Goal: Information Seeking & Learning: Learn about a topic

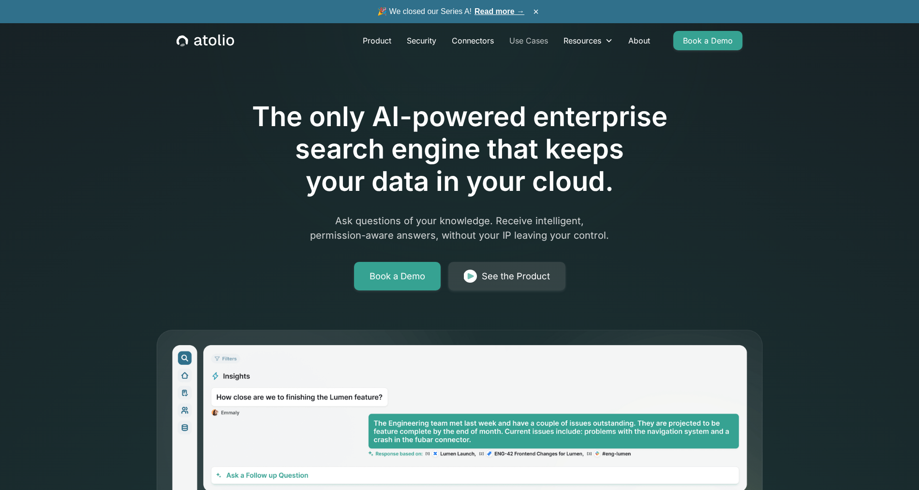
click at [531, 40] on link "Use Cases" at bounding box center [528, 40] width 54 height 19
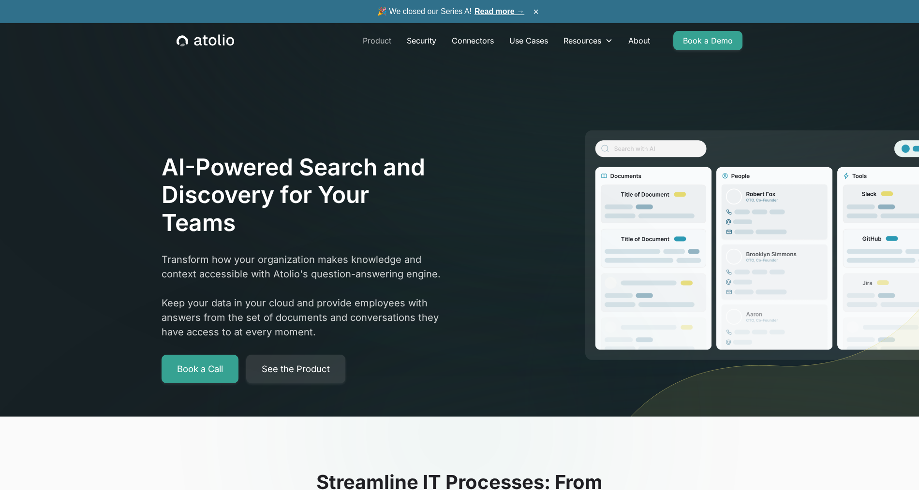
click at [369, 33] on link "Product" at bounding box center [377, 40] width 44 height 19
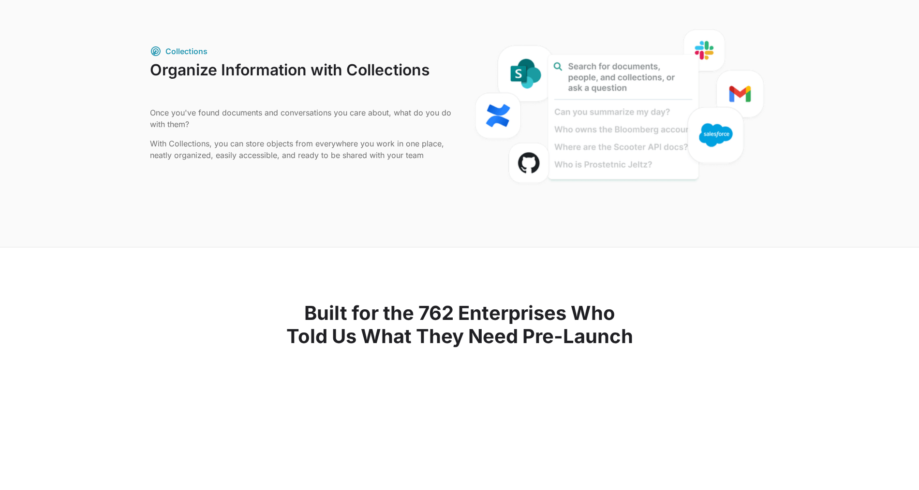
scroll to position [1149, 0]
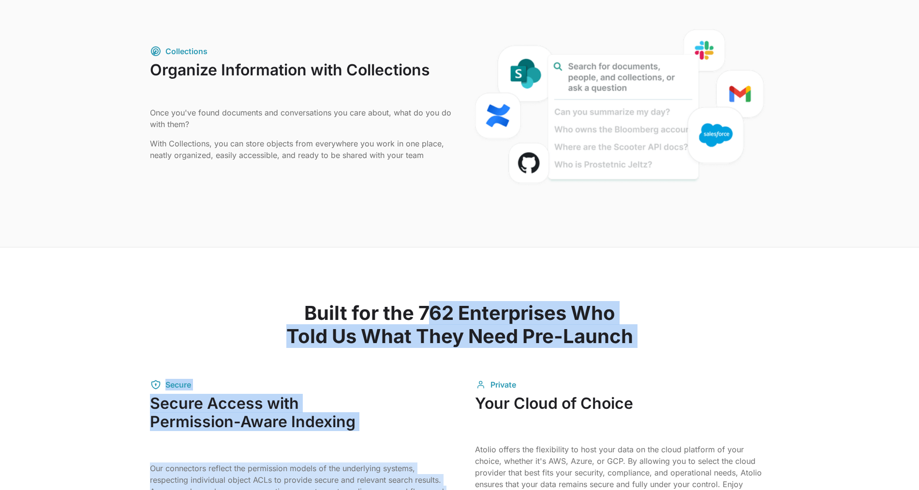
drag, startPoint x: 431, startPoint y: 312, endPoint x: 656, endPoint y: 352, distance: 228.4
click at [656, 353] on div "Built for the 762 Enterprises Who Told Us What They Need Pre-Launch Secure Secu…" at bounding box center [459, 488] width 619 height 481
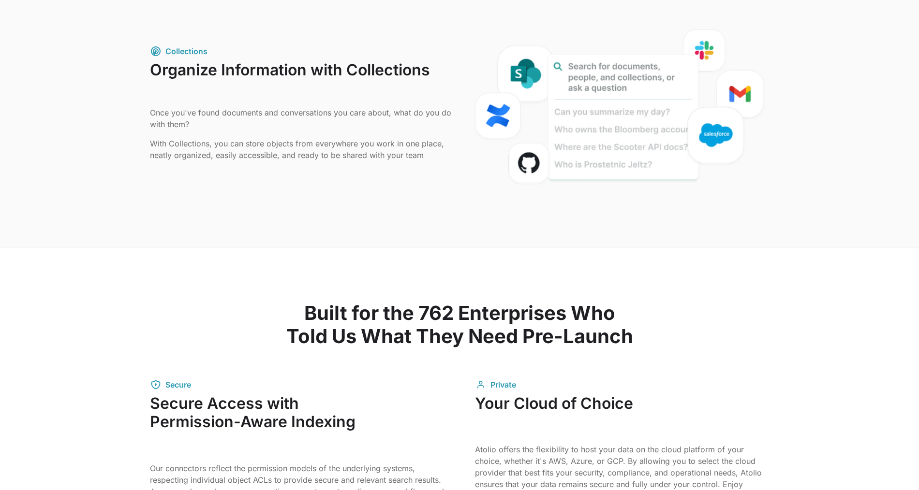
click at [655, 349] on div "Built for the 762 Enterprises Who Told Us What They Need Pre-Launch Secure Secu…" at bounding box center [459, 488] width 619 height 481
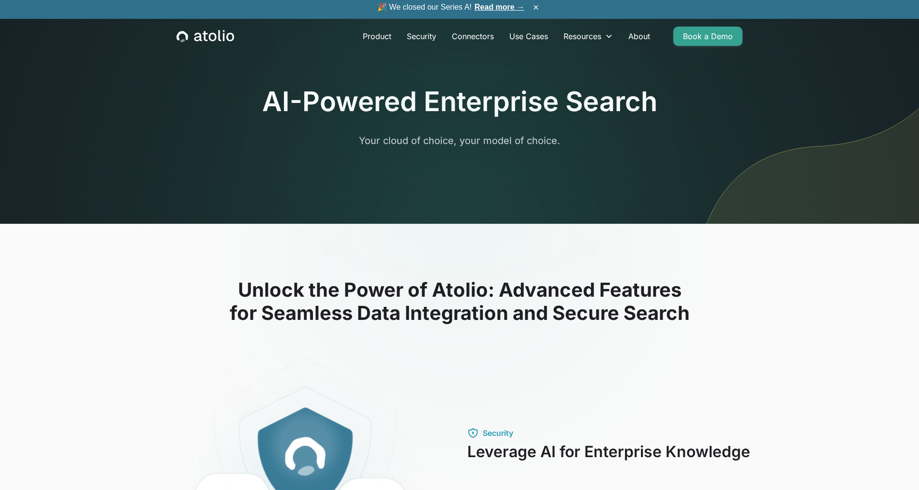
scroll to position [0, 0]
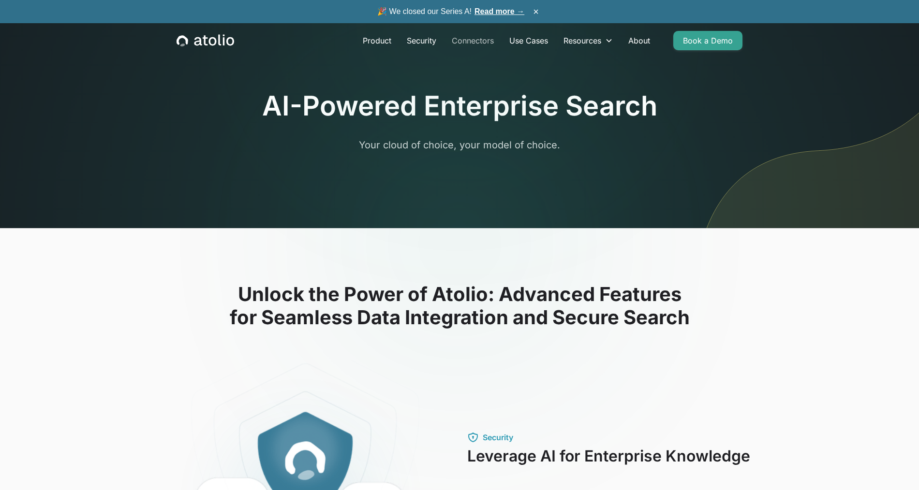
click at [467, 44] on link "Connectors" at bounding box center [473, 40] width 58 height 19
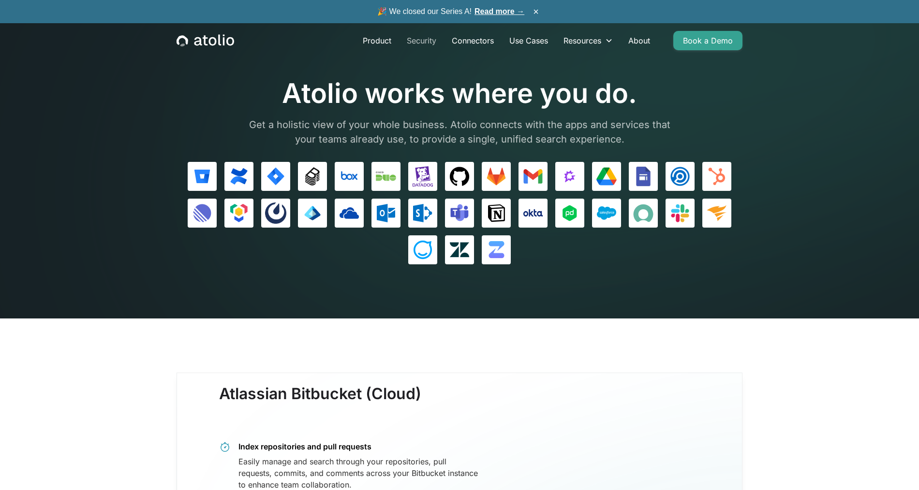
click at [416, 46] on link "Security" at bounding box center [421, 40] width 45 height 19
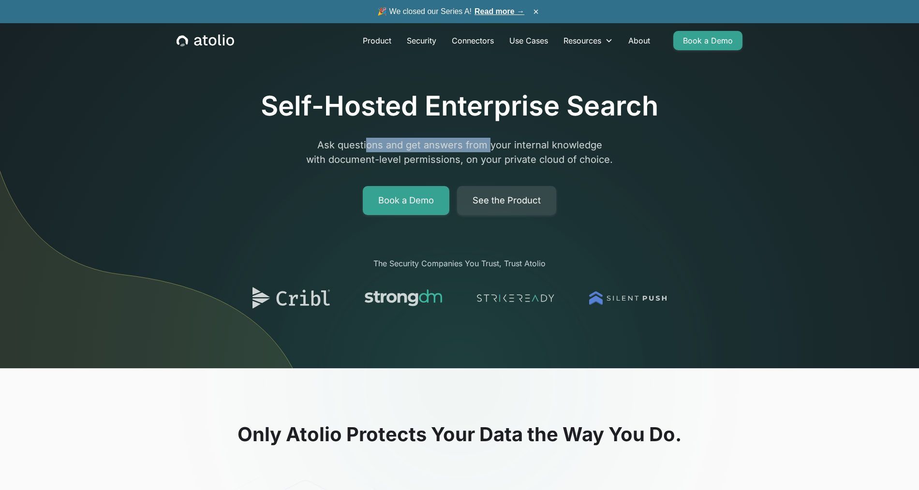
drag, startPoint x: 360, startPoint y: 144, endPoint x: 479, endPoint y: 148, distance: 119.0
click at [479, 148] on p "Ask questions and get answers from your internal knowledge with document-level …" at bounding box center [459, 152] width 371 height 29
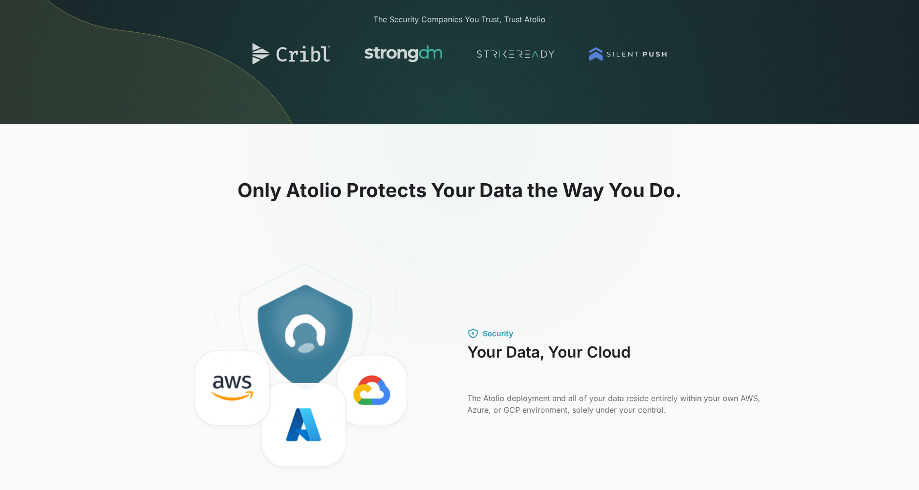
scroll to position [332, 0]
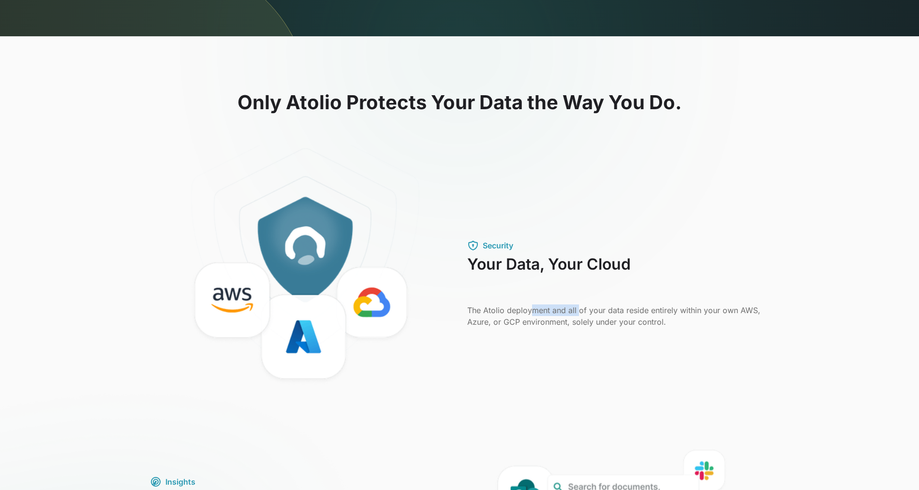
drag, startPoint x: 532, startPoint y: 311, endPoint x: 578, endPoint y: 311, distance: 45.9
click at [578, 311] on p "The Atolio deployment and all of your data reside entirely within your own AWS,…" at bounding box center [618, 316] width 302 height 23
drag, startPoint x: 629, startPoint y: 311, endPoint x: 574, endPoint y: 321, distance: 56.0
click at [574, 321] on p "The Atolio deployment and all of your data reside entirely within your own AWS,…" at bounding box center [618, 316] width 302 height 23
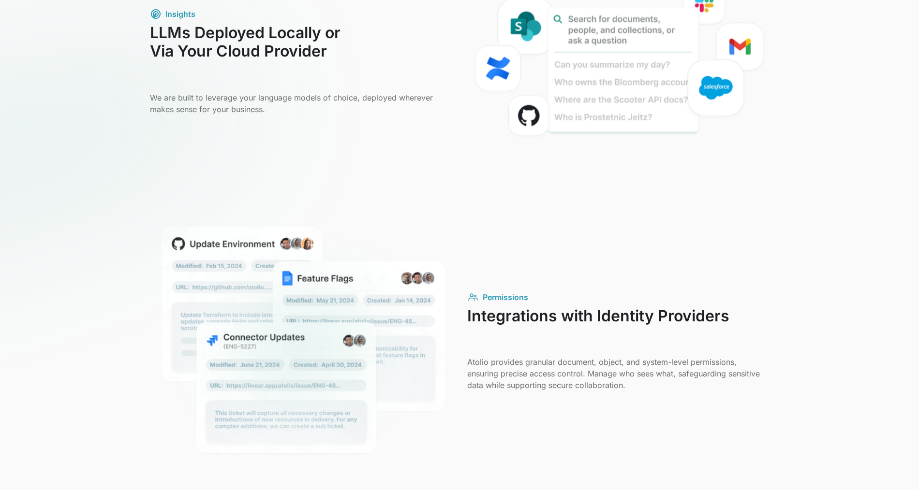
scroll to position [802, 0]
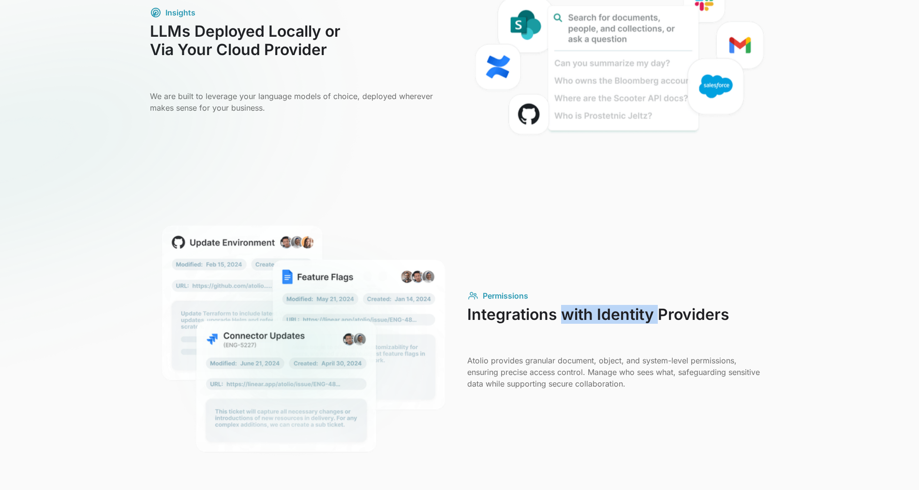
drag, startPoint x: 567, startPoint y: 313, endPoint x: 657, endPoint y: 318, distance: 91.0
click at [657, 318] on h3 "Integrations with Identity Providers" at bounding box center [618, 325] width 302 height 38
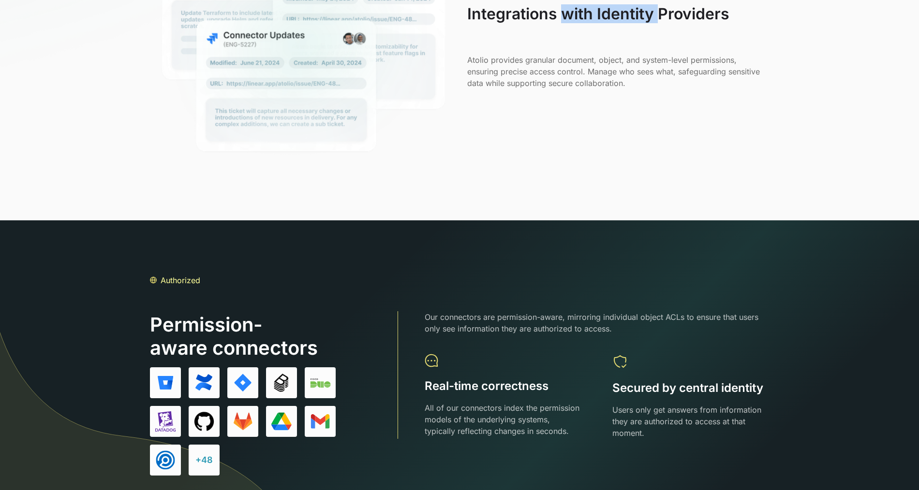
scroll to position [1140, 0]
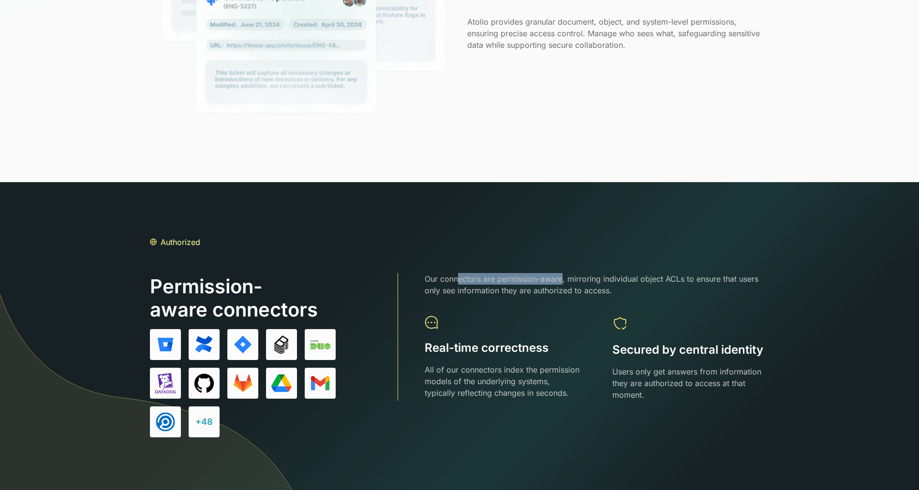
drag, startPoint x: 461, startPoint y: 277, endPoint x: 564, endPoint y: 277, distance: 103.5
click at [564, 277] on p "Our connectors are permission-aware, mirroring individual object ACLs to ensure…" at bounding box center [596, 284] width 344 height 23
click at [462, 276] on p "Our connectors are permission-aware, mirroring individual object ACLs to ensure…" at bounding box center [596, 284] width 344 height 23
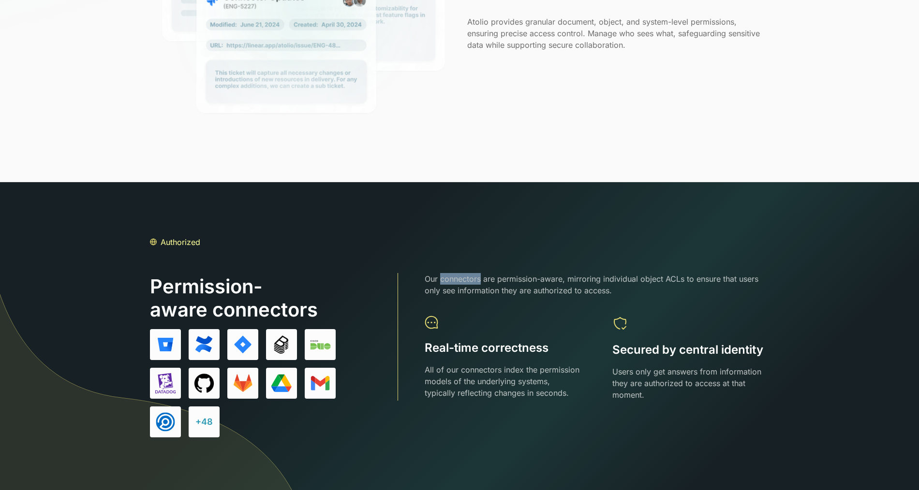
click at [462, 276] on p "Our connectors are permission-aware, mirroring individual object ACLs to ensure…" at bounding box center [596, 284] width 344 height 23
click at [519, 281] on p "Our connectors are permission-aware, mirroring individual object ACLs to ensure…" at bounding box center [596, 284] width 344 height 23
click at [548, 281] on p "Our connectors are permission-aware, mirroring individual object ACLs to ensure…" at bounding box center [596, 284] width 344 height 23
click at [558, 277] on p "Our connectors are permission-aware, mirroring individual object ACLs to ensure…" at bounding box center [596, 284] width 344 height 23
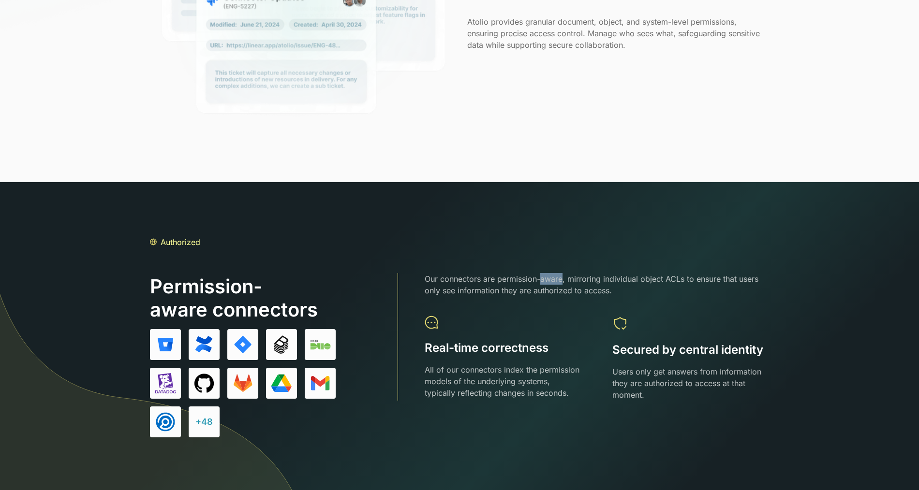
click at [558, 277] on p "Our connectors are permission-aware, mirroring individual object ACLs to ensure…" at bounding box center [596, 284] width 344 height 23
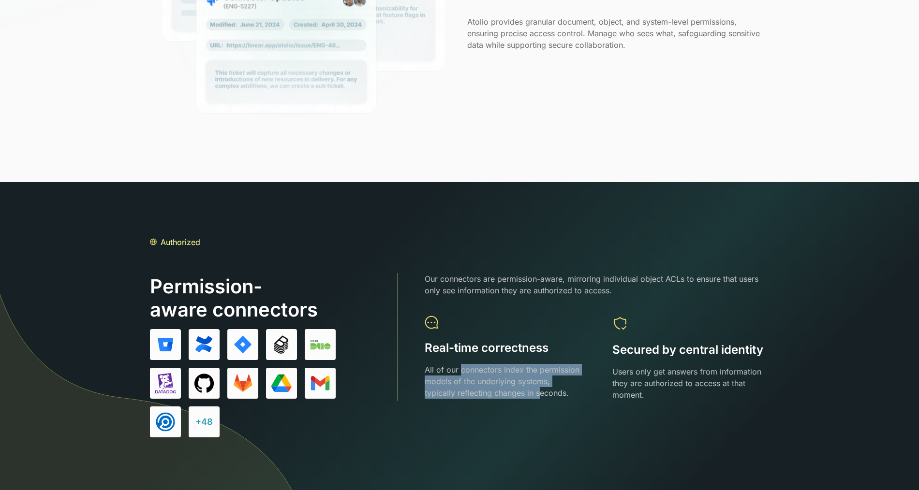
drag, startPoint x: 459, startPoint y: 369, endPoint x: 540, endPoint y: 389, distance: 83.6
click at [540, 389] on p "All of our connectors index the permission models of the underlying systems, ty…" at bounding box center [502, 381] width 157 height 35
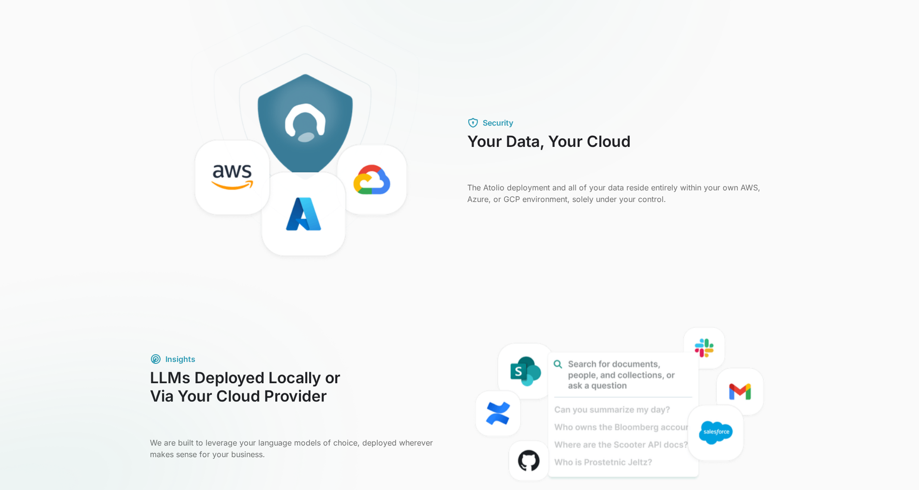
scroll to position [0, 0]
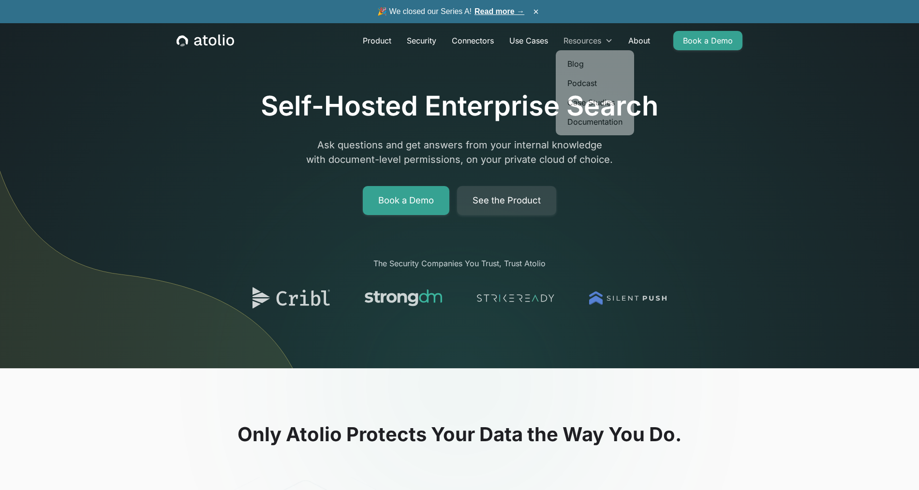
click at [566, 39] on div "Resources" at bounding box center [582, 41] width 38 height 12
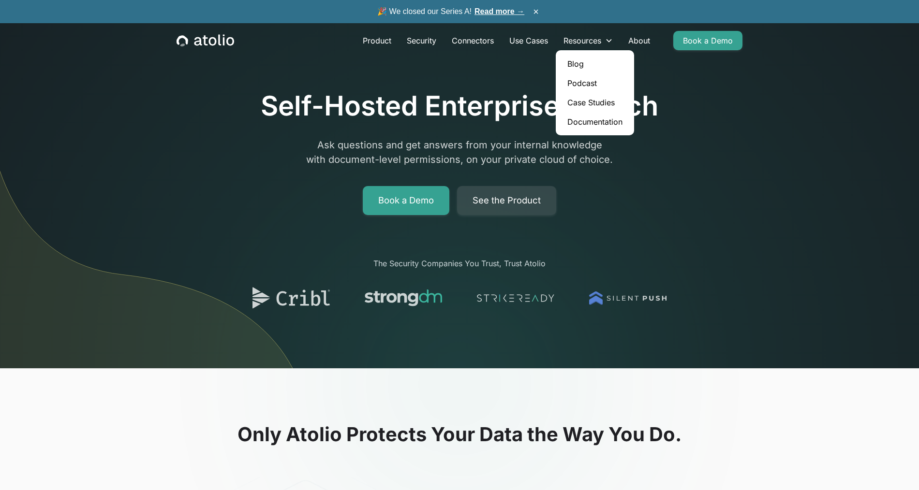
click at [590, 105] on link "Case Studies" at bounding box center [594, 102] width 71 height 19
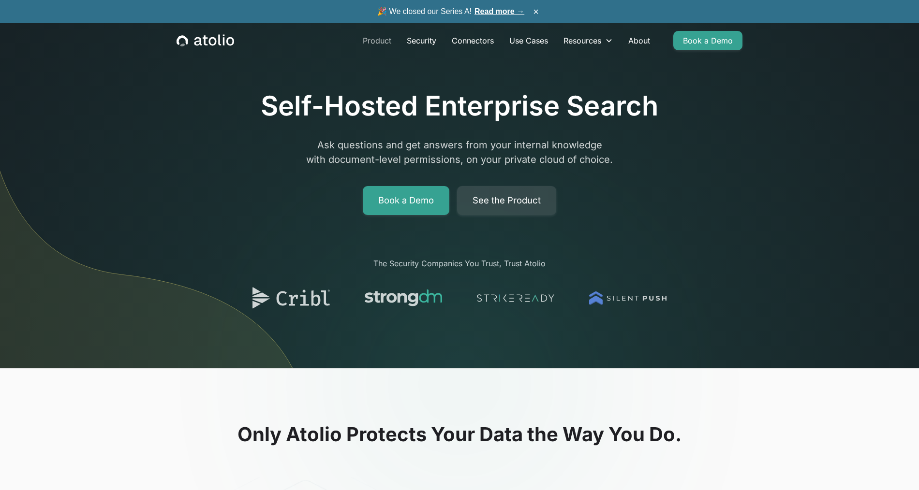
click at [383, 44] on link "Product" at bounding box center [377, 40] width 44 height 19
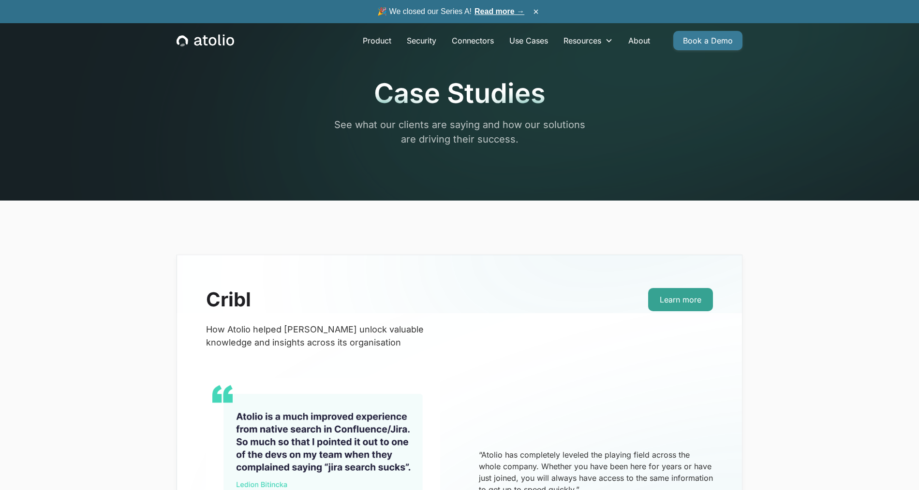
click at [703, 35] on link "Book a Demo" at bounding box center [707, 40] width 69 height 19
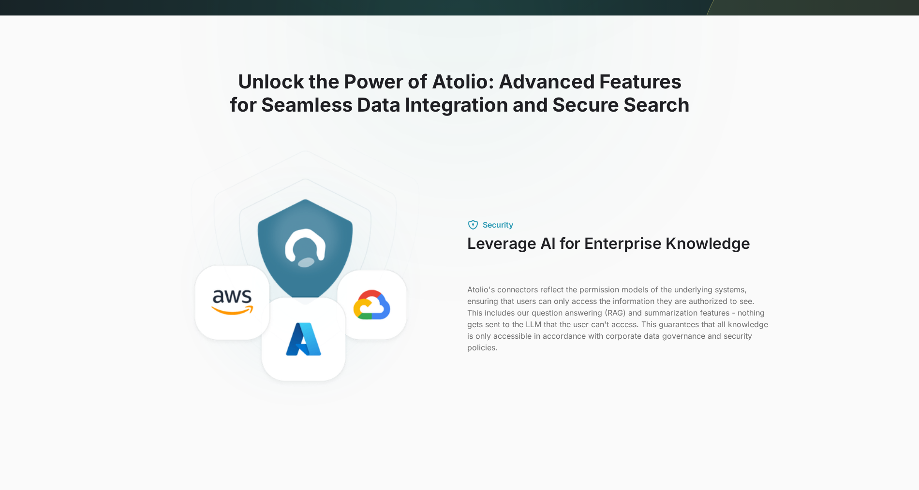
scroll to position [395, 0]
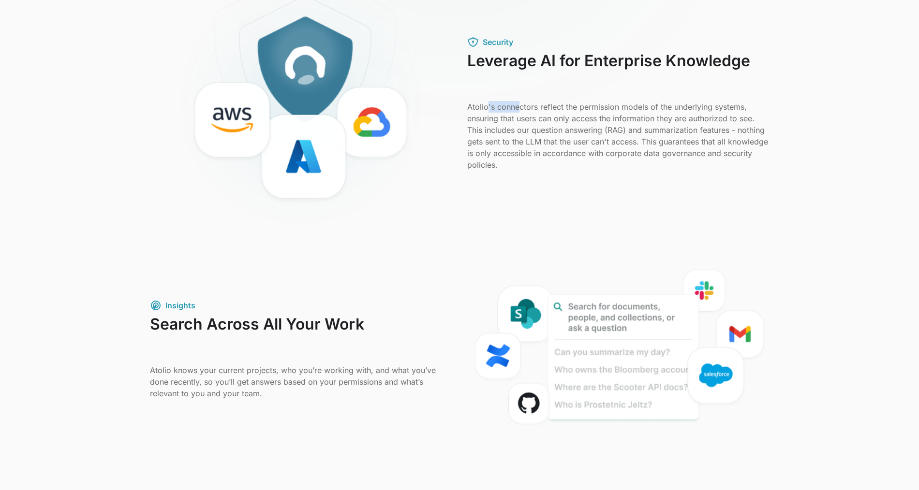
drag, startPoint x: 488, startPoint y: 106, endPoint x: 517, endPoint y: 103, distance: 29.7
click at [517, 103] on p "Atolio's connectors reflect the permission models of the underlying systems, en…" at bounding box center [618, 136] width 302 height 70
drag, startPoint x: 517, startPoint y: 120, endPoint x: 628, endPoint y: 117, distance: 111.7
click at [628, 117] on p "Atolio's connectors reflect the permission models of the underlying systems, en…" at bounding box center [618, 136] width 302 height 70
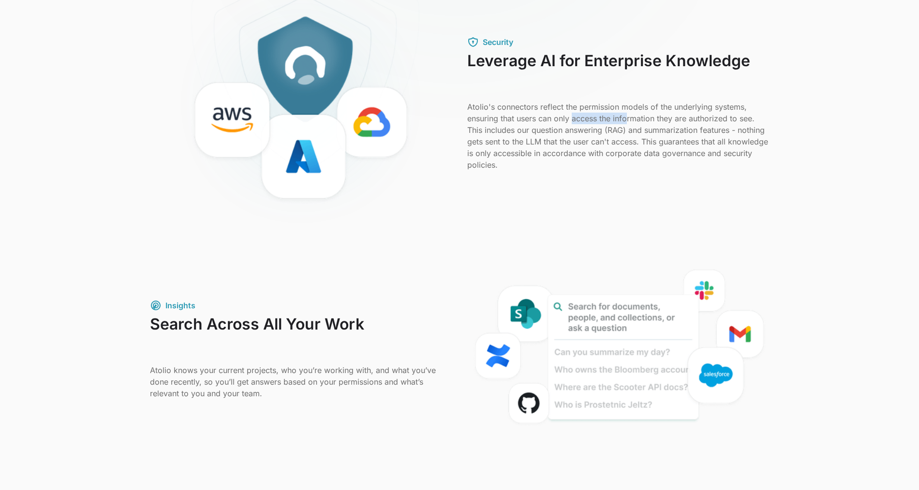
drag, startPoint x: 572, startPoint y: 117, endPoint x: 627, endPoint y: 117, distance: 54.6
click at [627, 117] on p "Atolio's connectors reflect the permission models of the underlying systems, en…" at bounding box center [618, 136] width 302 height 70
drag, startPoint x: 497, startPoint y: 131, endPoint x: 573, endPoint y: 146, distance: 76.7
click at [560, 138] on p "Atolio's connectors reflect the permission models of the underlying systems, en…" at bounding box center [618, 136] width 302 height 70
click at [606, 166] on p "Atolio's connectors reflect the permission models of the underlying systems, en…" at bounding box center [618, 136] width 302 height 70
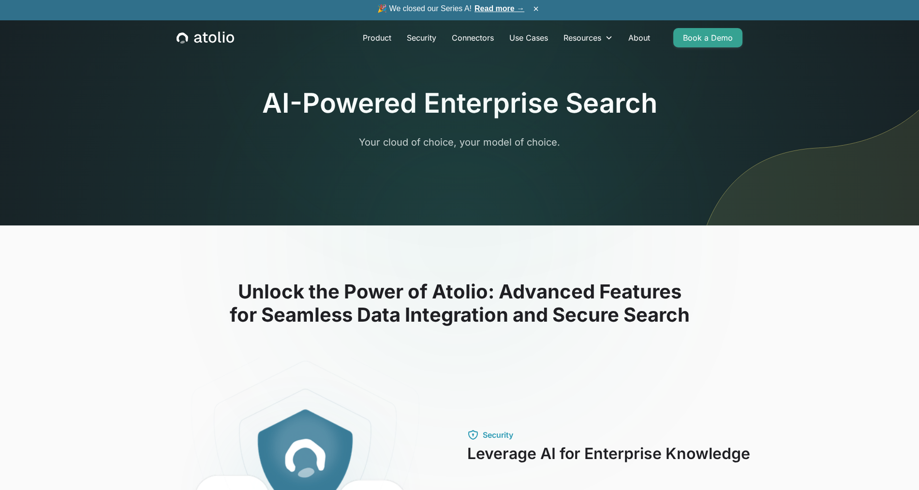
scroll to position [0, 0]
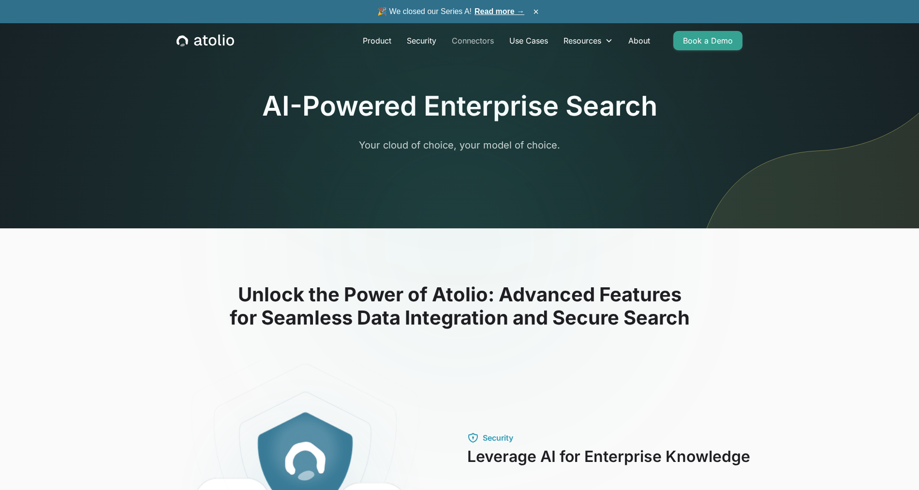
click at [466, 39] on link "Connectors" at bounding box center [473, 40] width 58 height 19
